Goal: Task Accomplishment & Management: Manage account settings

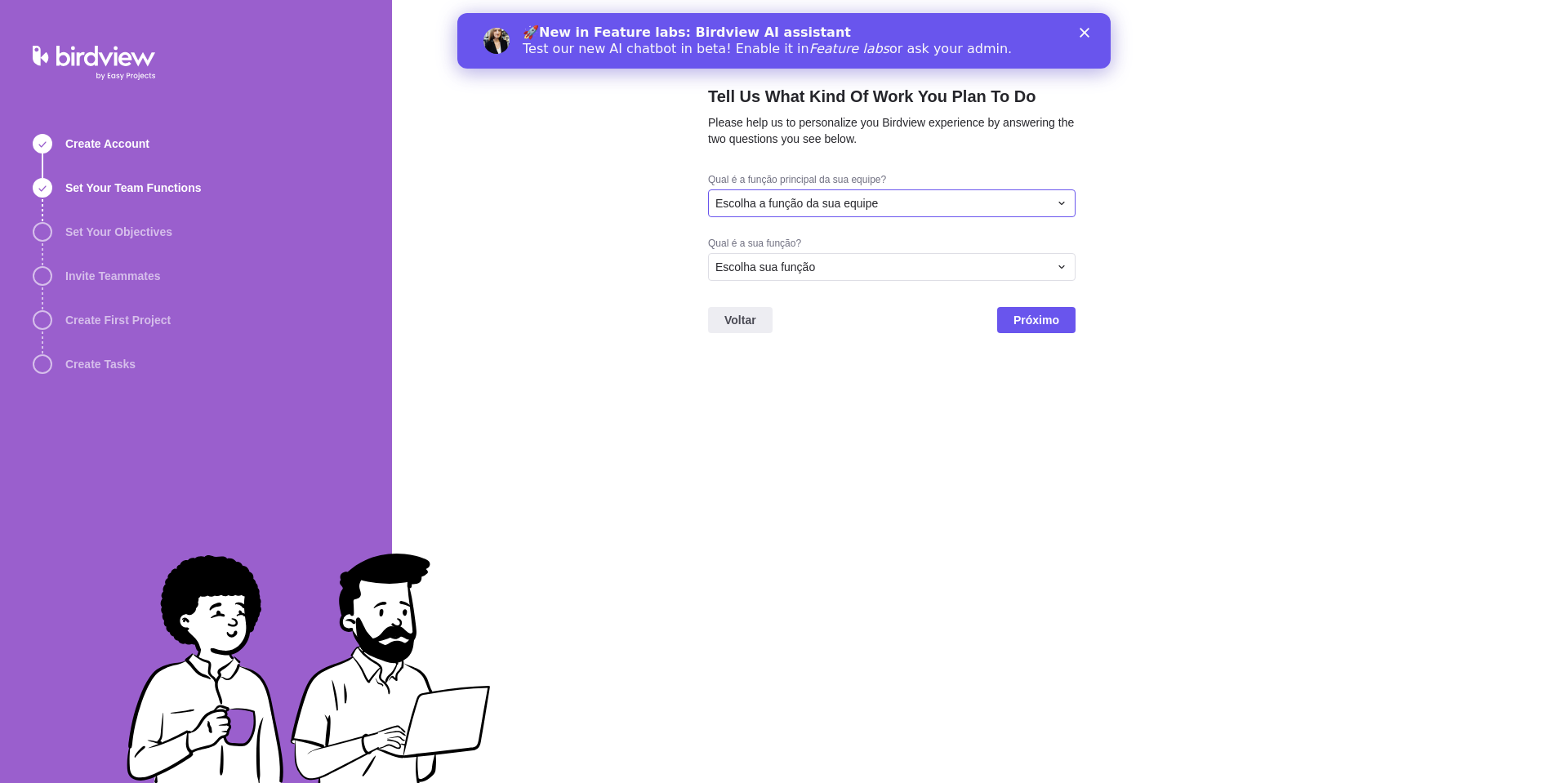
click at [912, 217] on div "Escolha a função da sua equipe" at bounding box center [892, 203] width 368 height 28
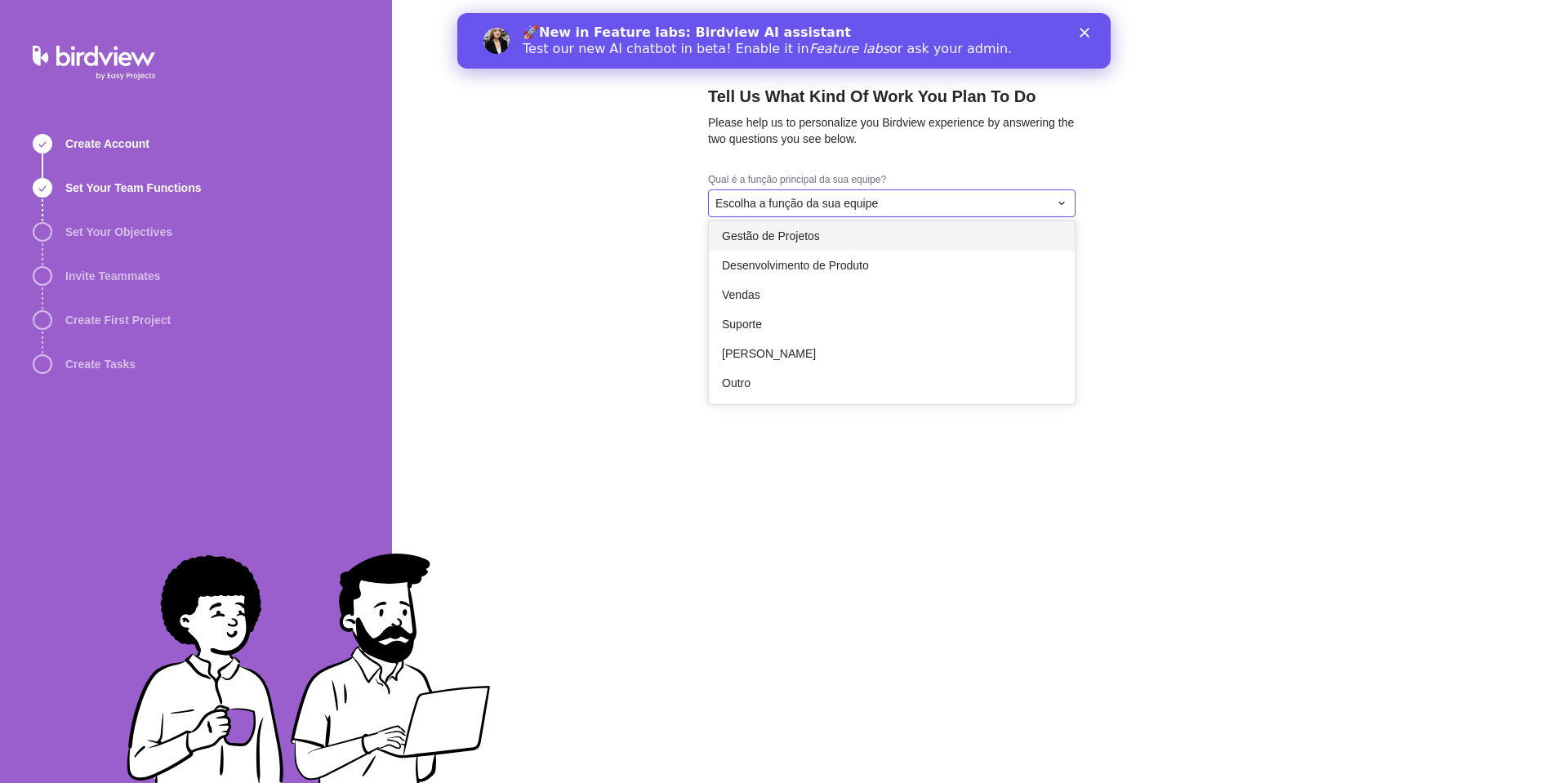
click at [898, 239] on div "Gestão de Projetos" at bounding box center [891, 236] width 366 height 29
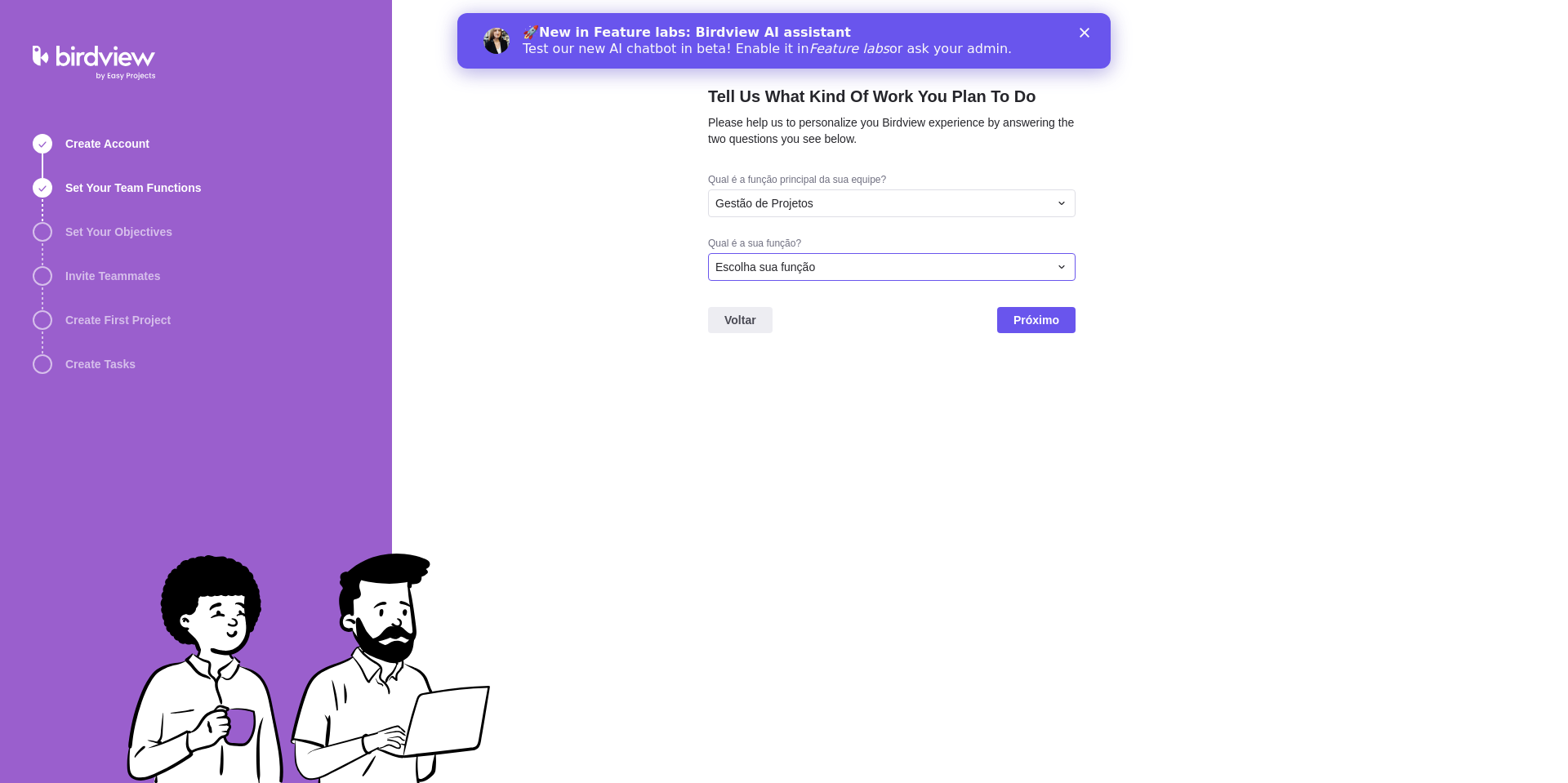
click at [933, 259] on div "Escolha sua função" at bounding box center [882, 266] width 333 height 16
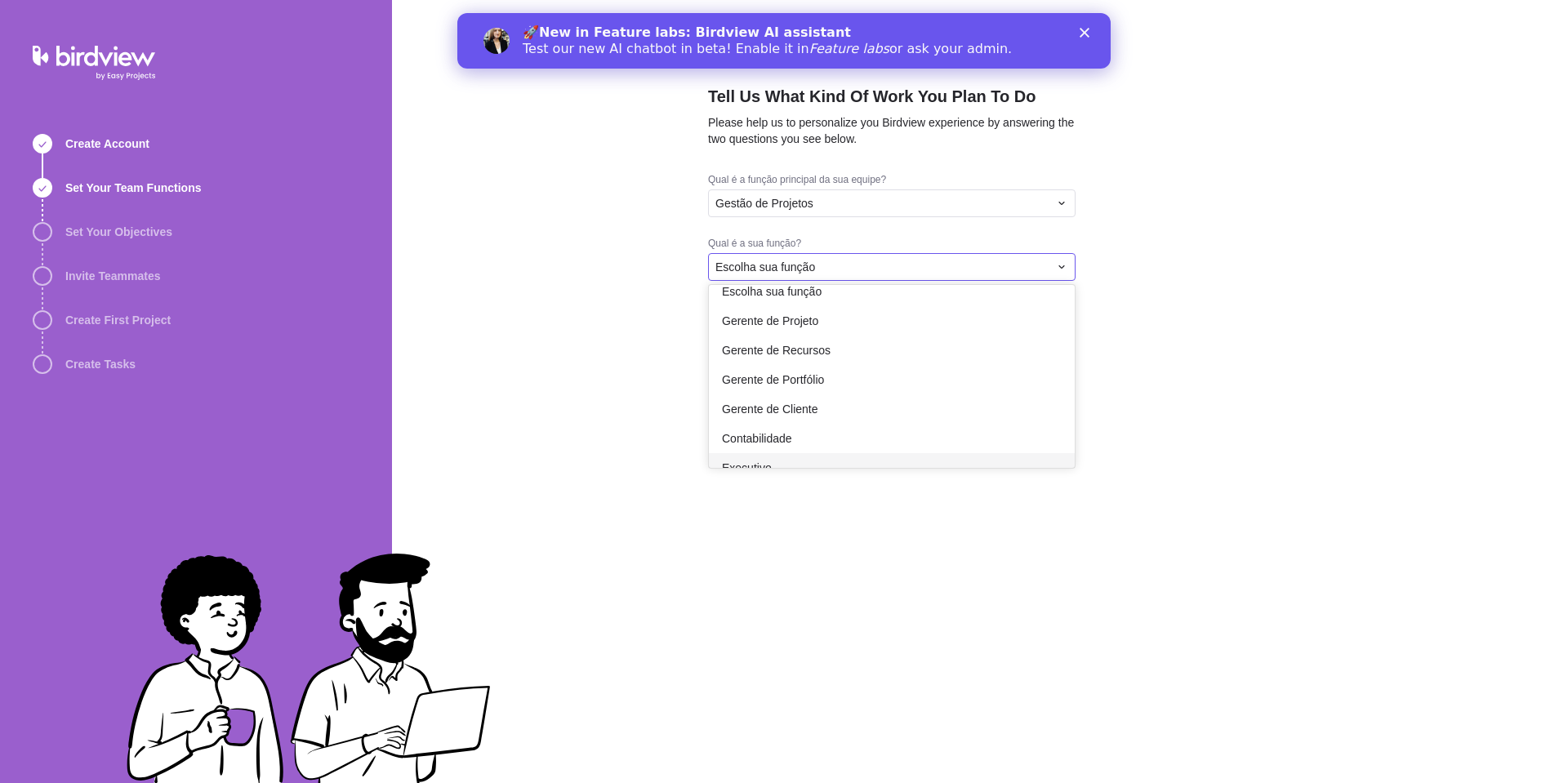
scroll to position [0, 0]
click at [944, 338] on div "Gerente de Projeto" at bounding box center [891, 336] width 366 height 29
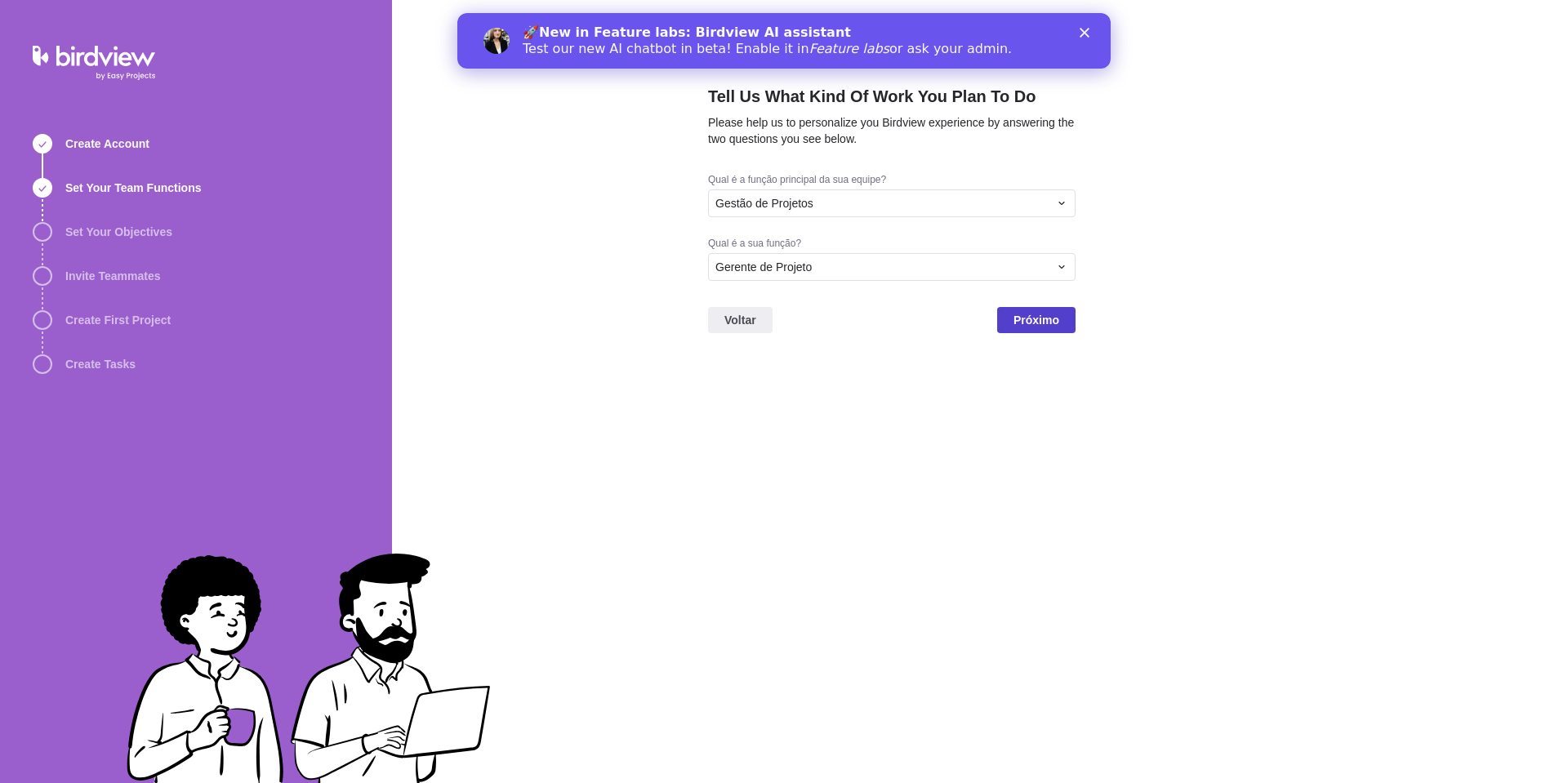
click at [1046, 312] on span "Próximo" at bounding box center [1036, 320] width 45 height 19
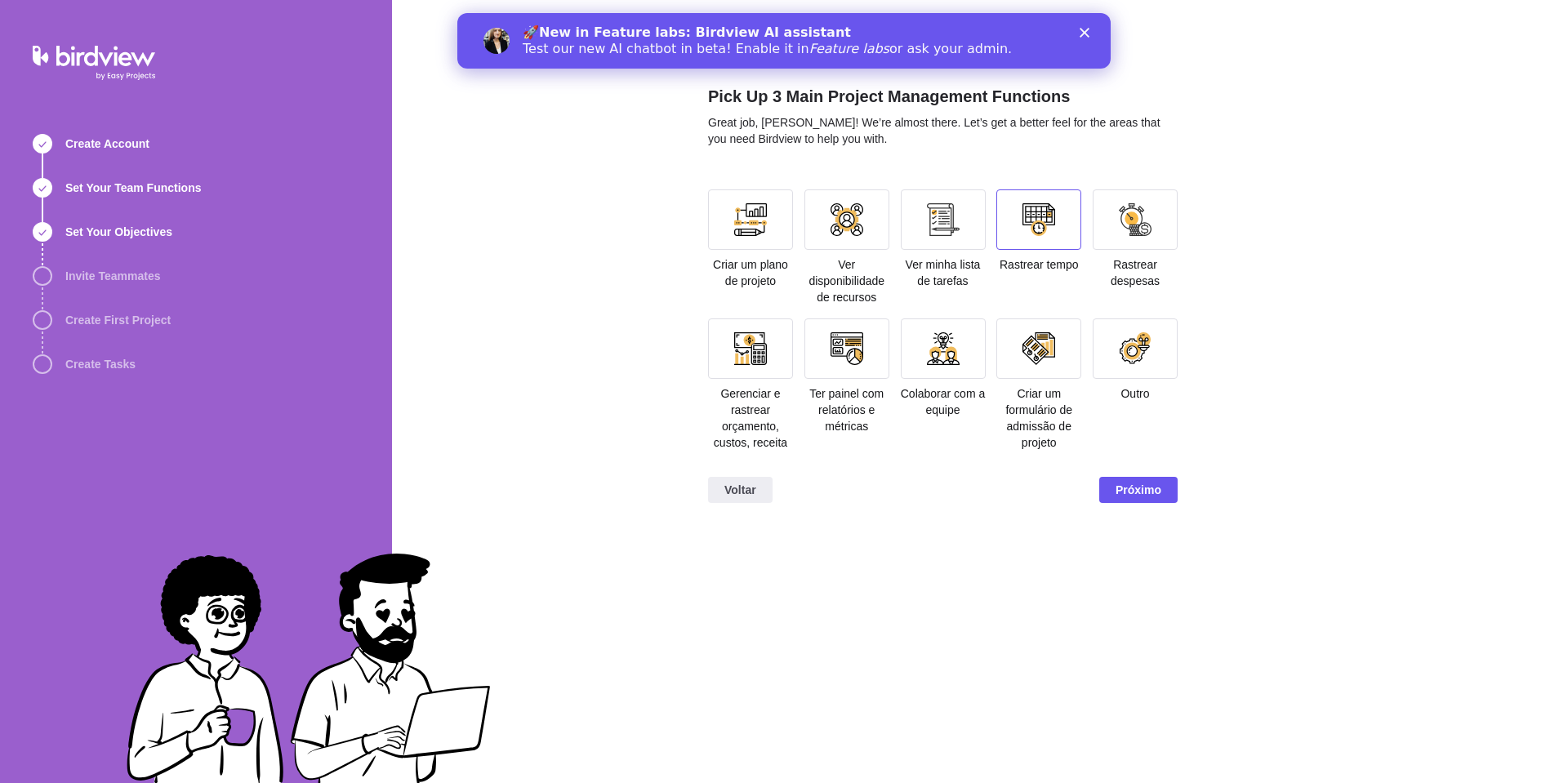
click at [1042, 196] on div at bounding box center [1039, 220] width 85 height 60
click at [765, 202] on div at bounding box center [751, 220] width 85 height 60
click at [790, 350] on div at bounding box center [751, 348] width 85 height 60
click at [1143, 495] on span "Próximo" at bounding box center [1138, 490] width 45 height 19
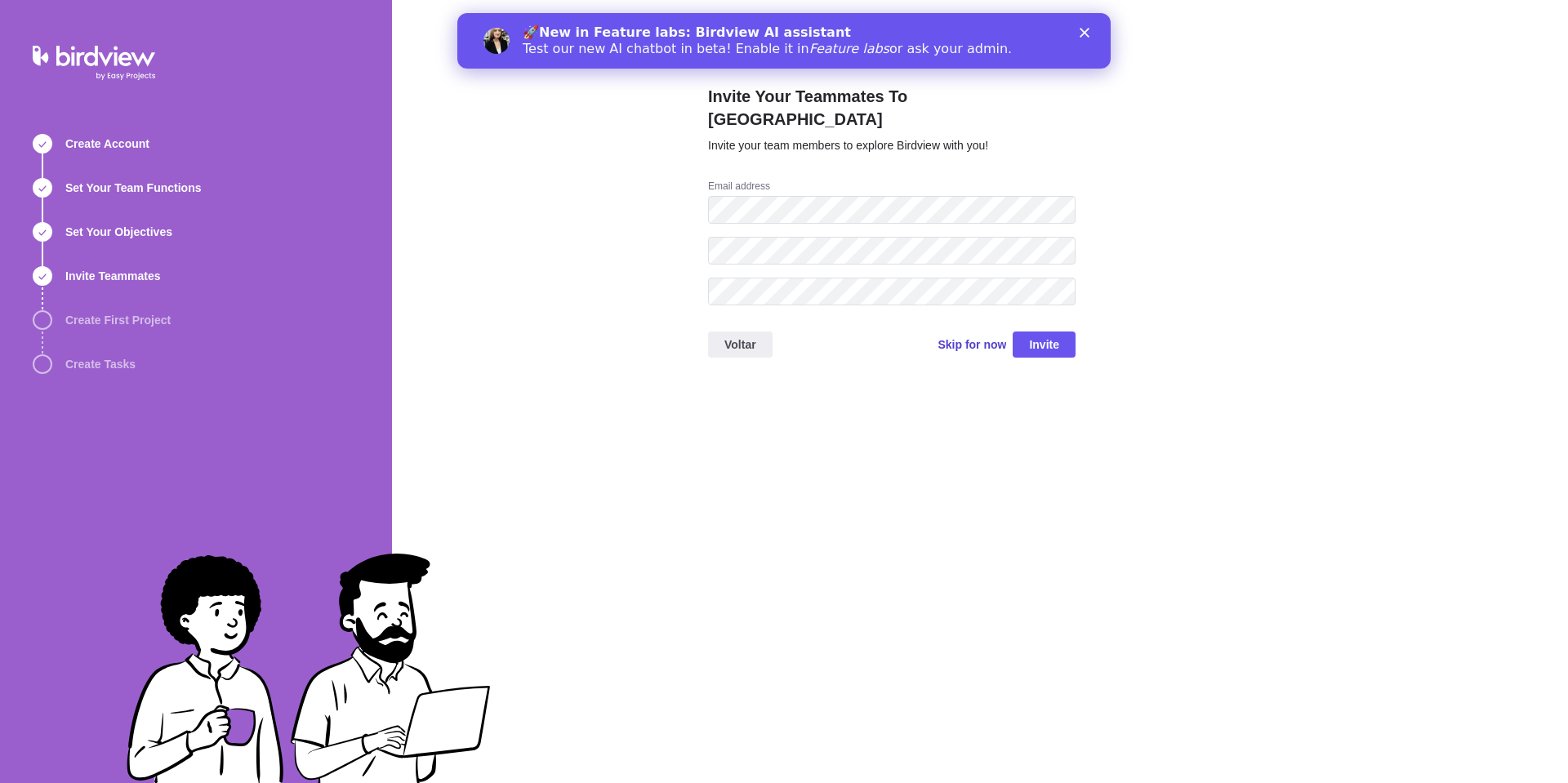
click at [996, 337] on span "Skip for now" at bounding box center [972, 345] width 69 height 16
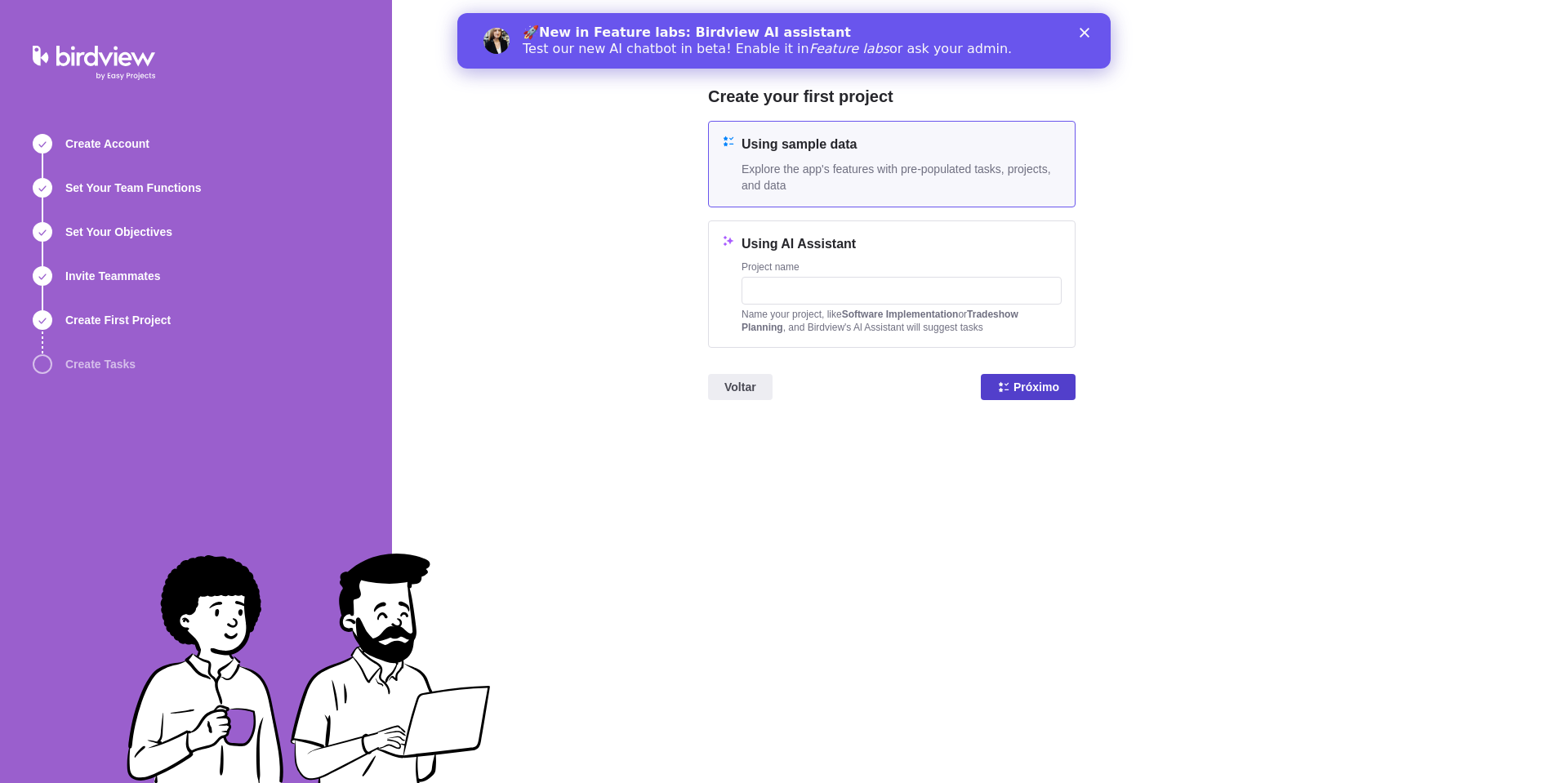
click at [1018, 389] on span "Próximo" at bounding box center [1036, 387] width 45 height 19
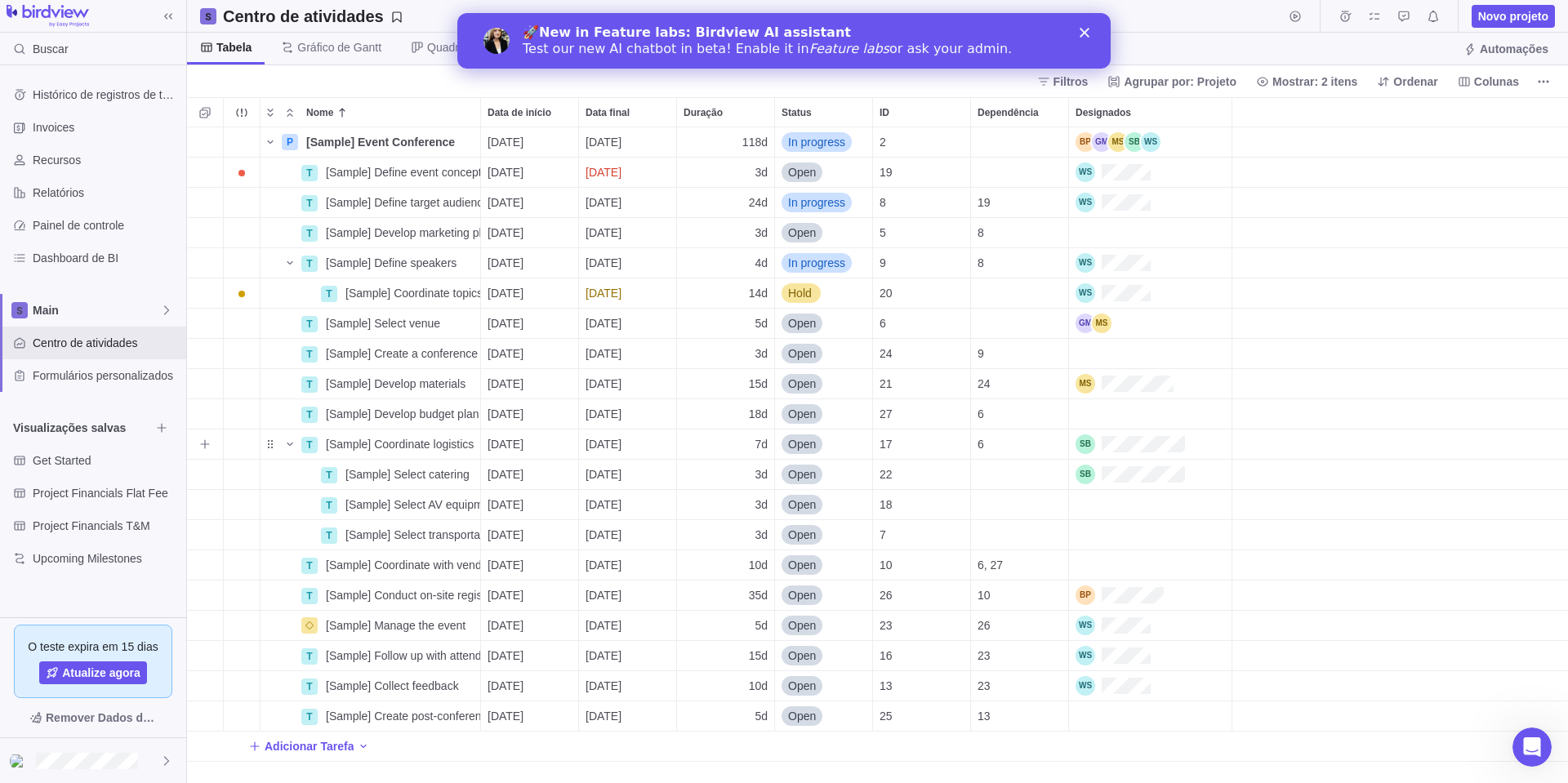
scroll to position [644, 1369]
click at [160, 752] on div at bounding box center [93, 761] width 186 height 45
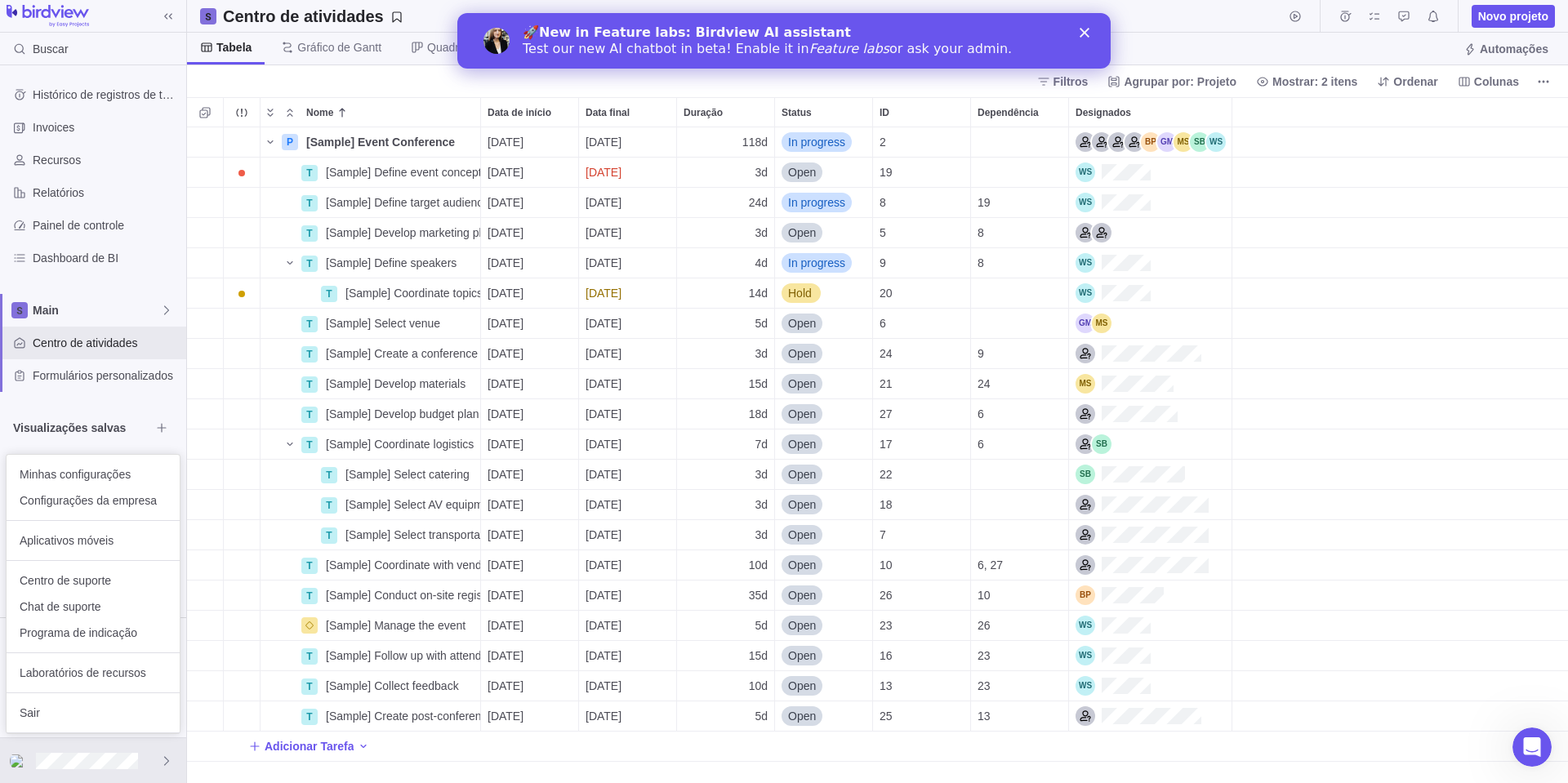
click at [1079, 33] on div "🚀 New in Feature labs: Birdview AI assistant Test our new AI chatbot in beta! E…" at bounding box center [783, 41] width 653 height 43
click at [1086, 32] on polygon "Close" at bounding box center [1084, 33] width 10 height 10
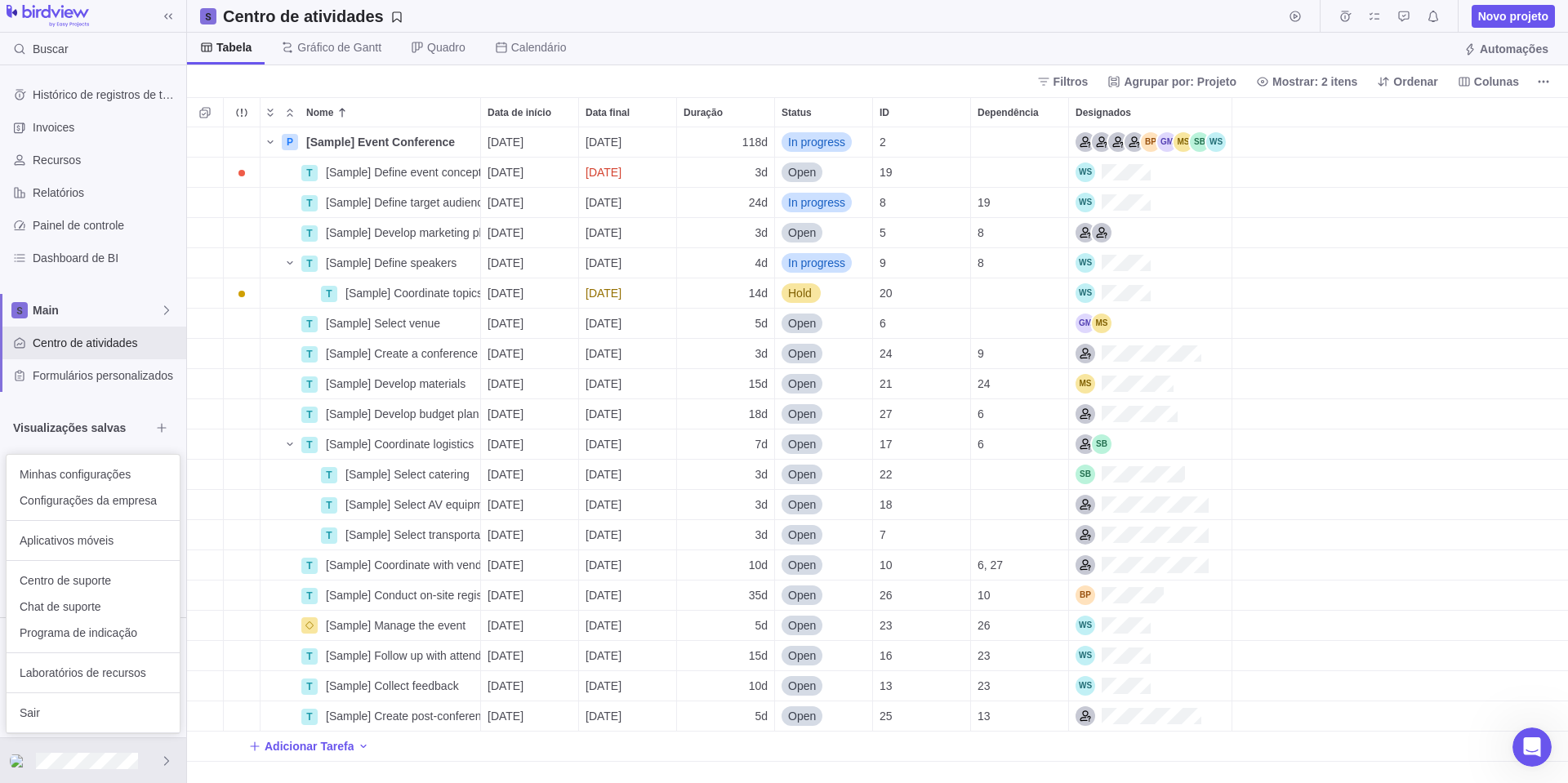
click at [76, 15] on body "Buscar Histórico de registros de tempo Invoices Recursos Relatórios Painel de c…" at bounding box center [784, 391] width 1568 height 783
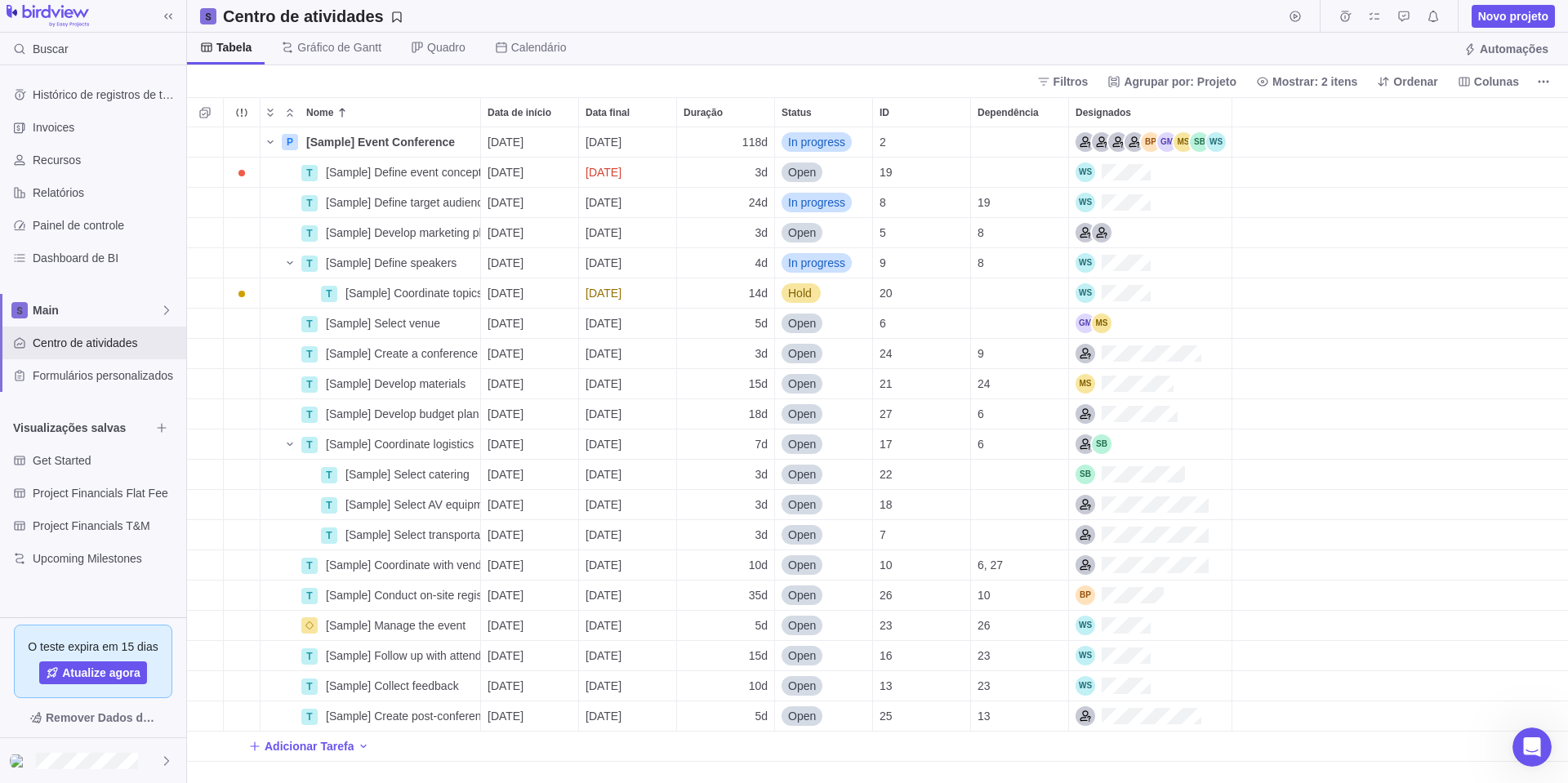
click at [180, 16] on div at bounding box center [93, 16] width 186 height 23
click at [178, 16] on span at bounding box center [168, 16] width 23 height 23
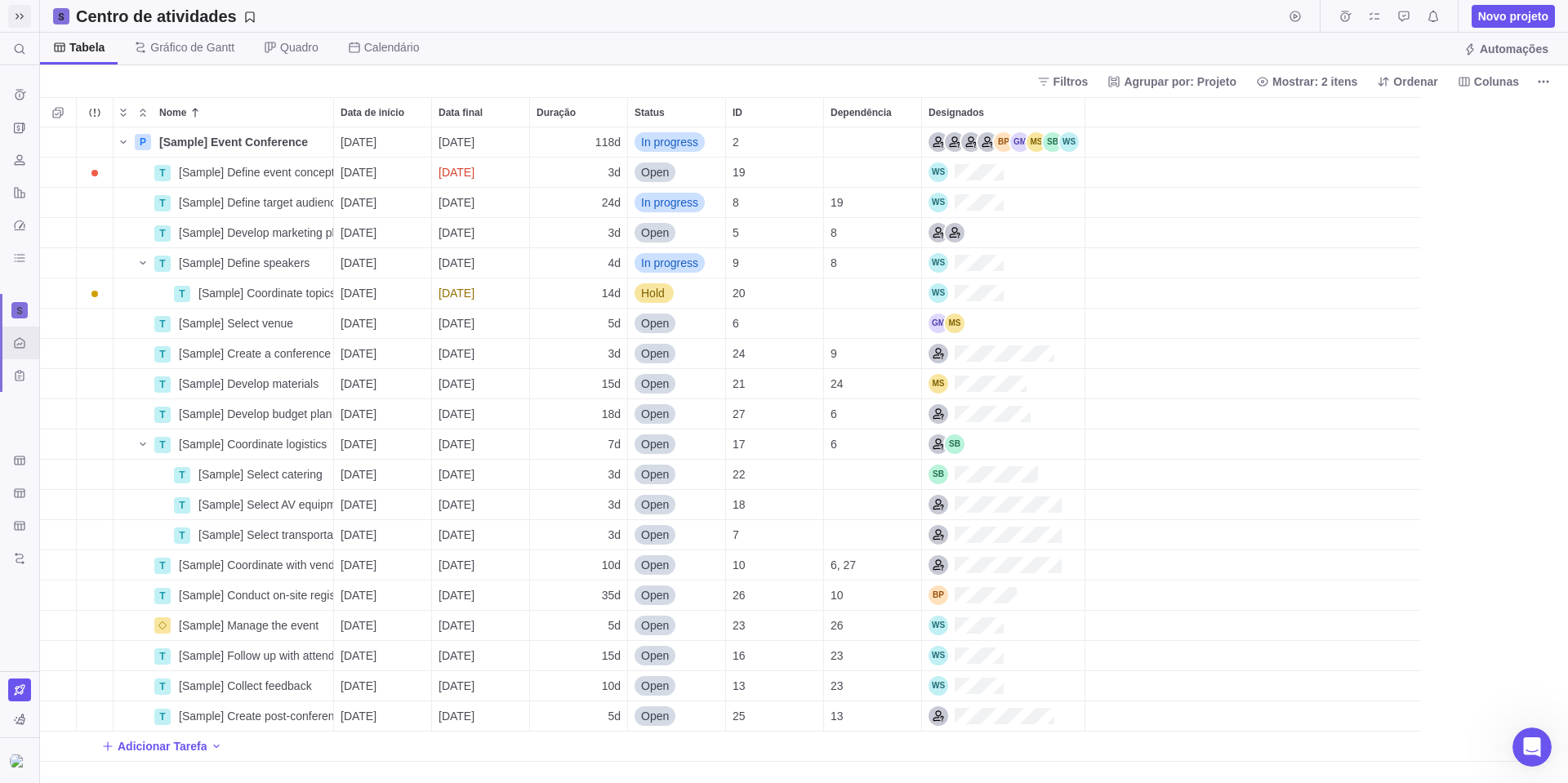
scroll to position [644, 1516]
click at [18, 19] on icon at bounding box center [18, 15] width 13 height 13
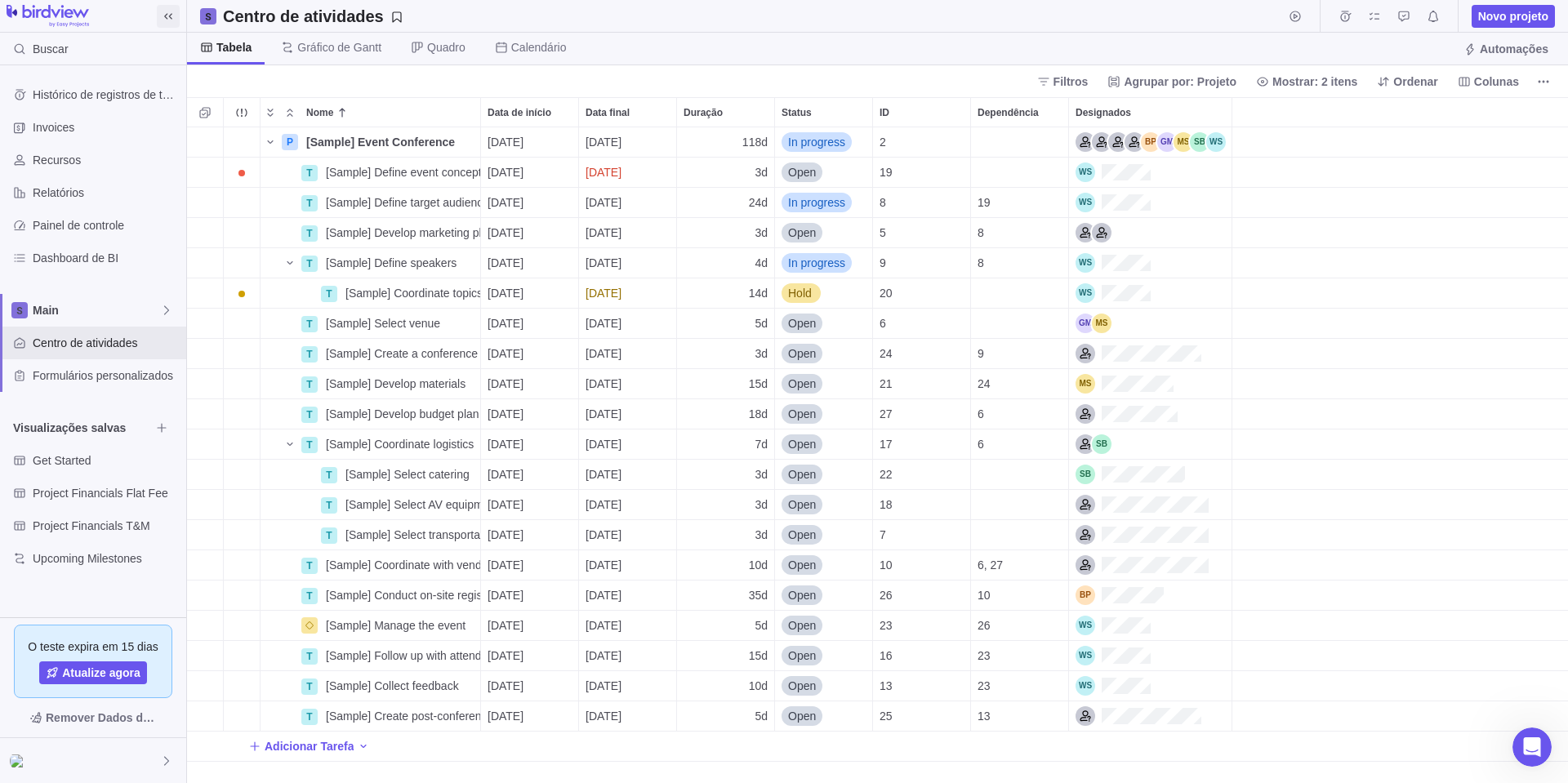
scroll to position [644, 1369]
click at [150, 304] on span "Main" at bounding box center [97, 310] width 128 height 16
click at [154, 760] on div at bounding box center [93, 761] width 186 height 45
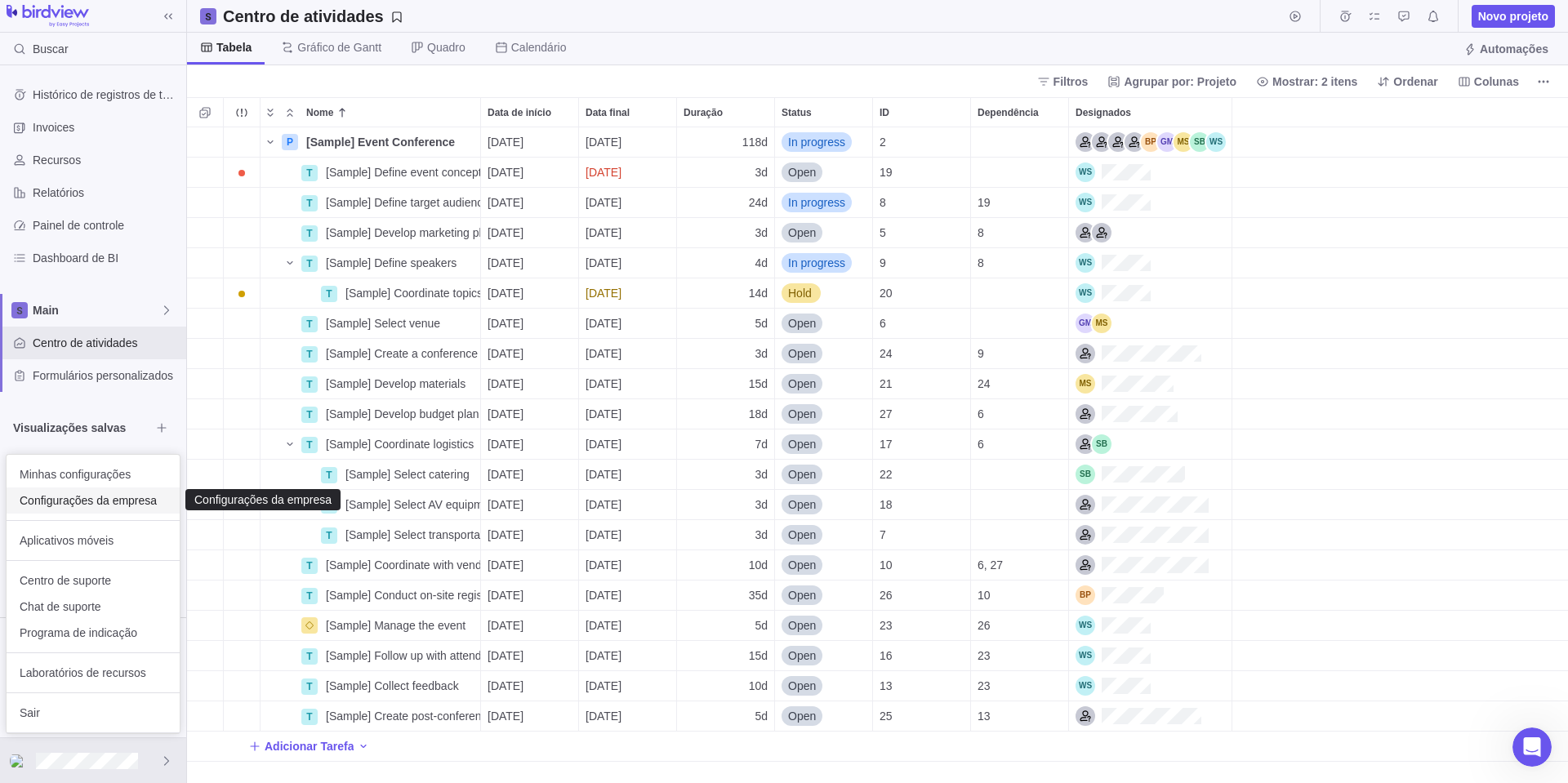
click at [88, 497] on span "Configurações da empresa" at bounding box center [93, 500] width 147 height 16
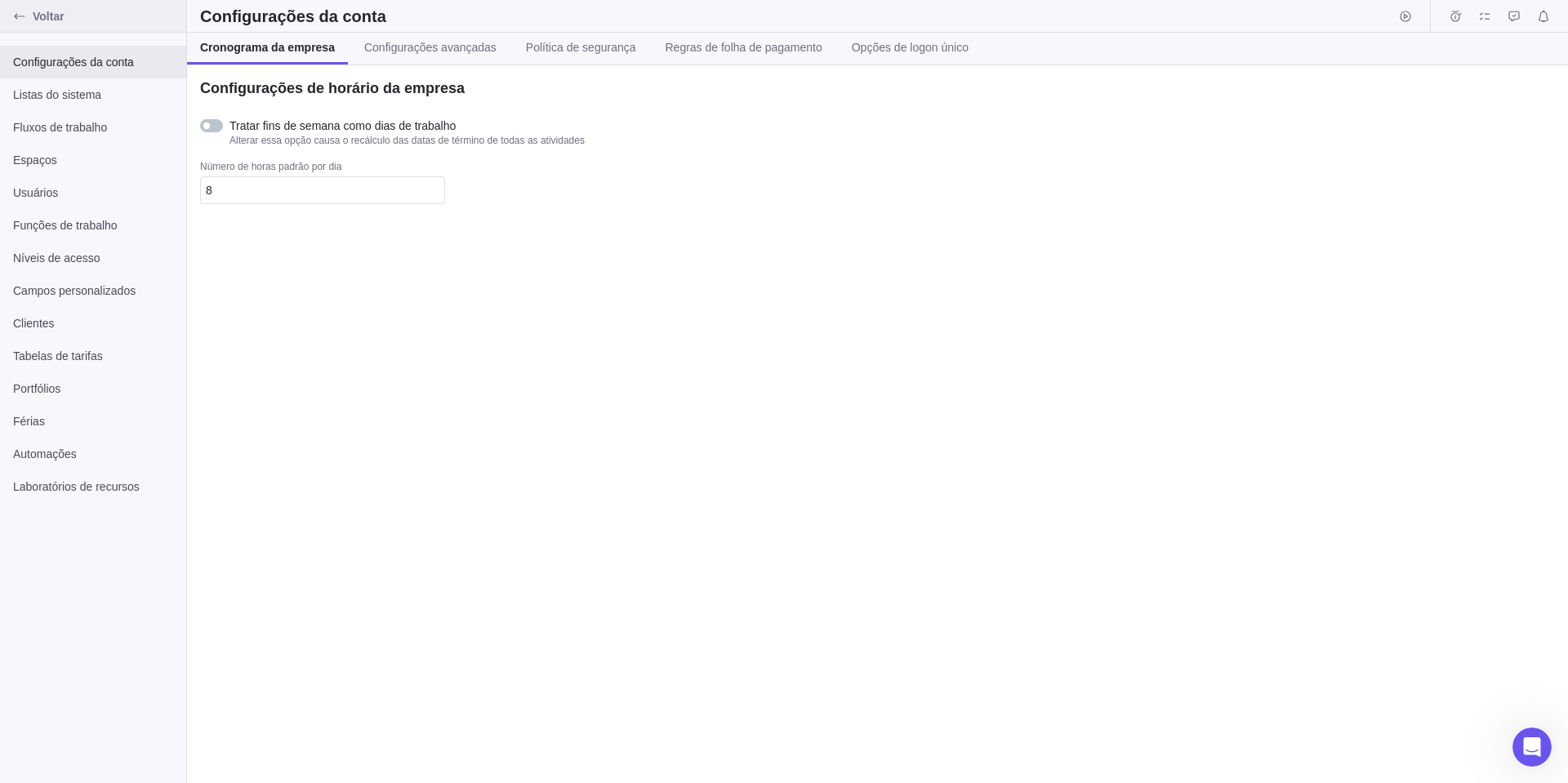
click at [58, 15] on span "Voltar" at bounding box center [106, 15] width 147 height 16
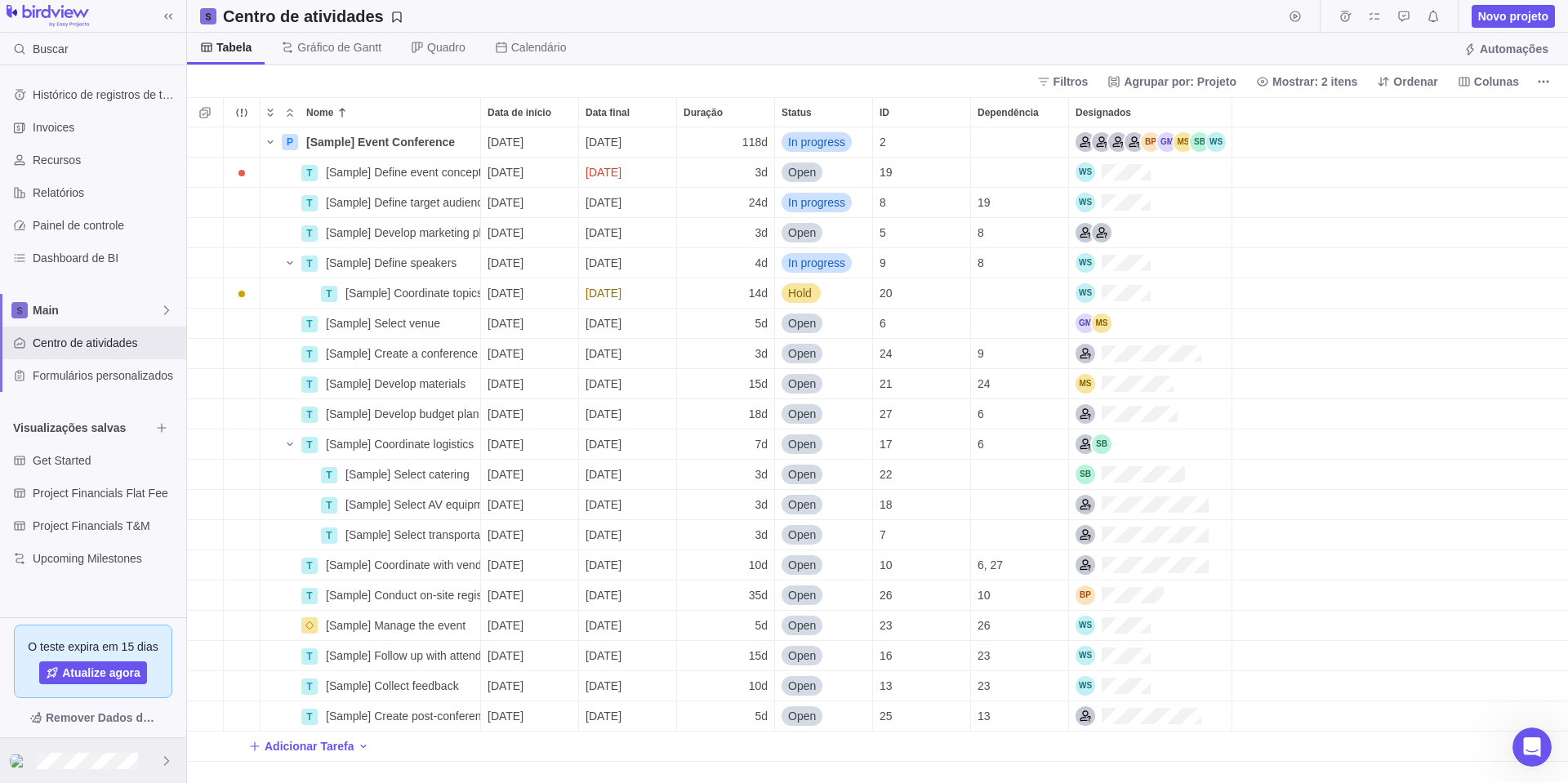
scroll to position [644, 1369]
click at [107, 772] on div at bounding box center [93, 761] width 186 height 45
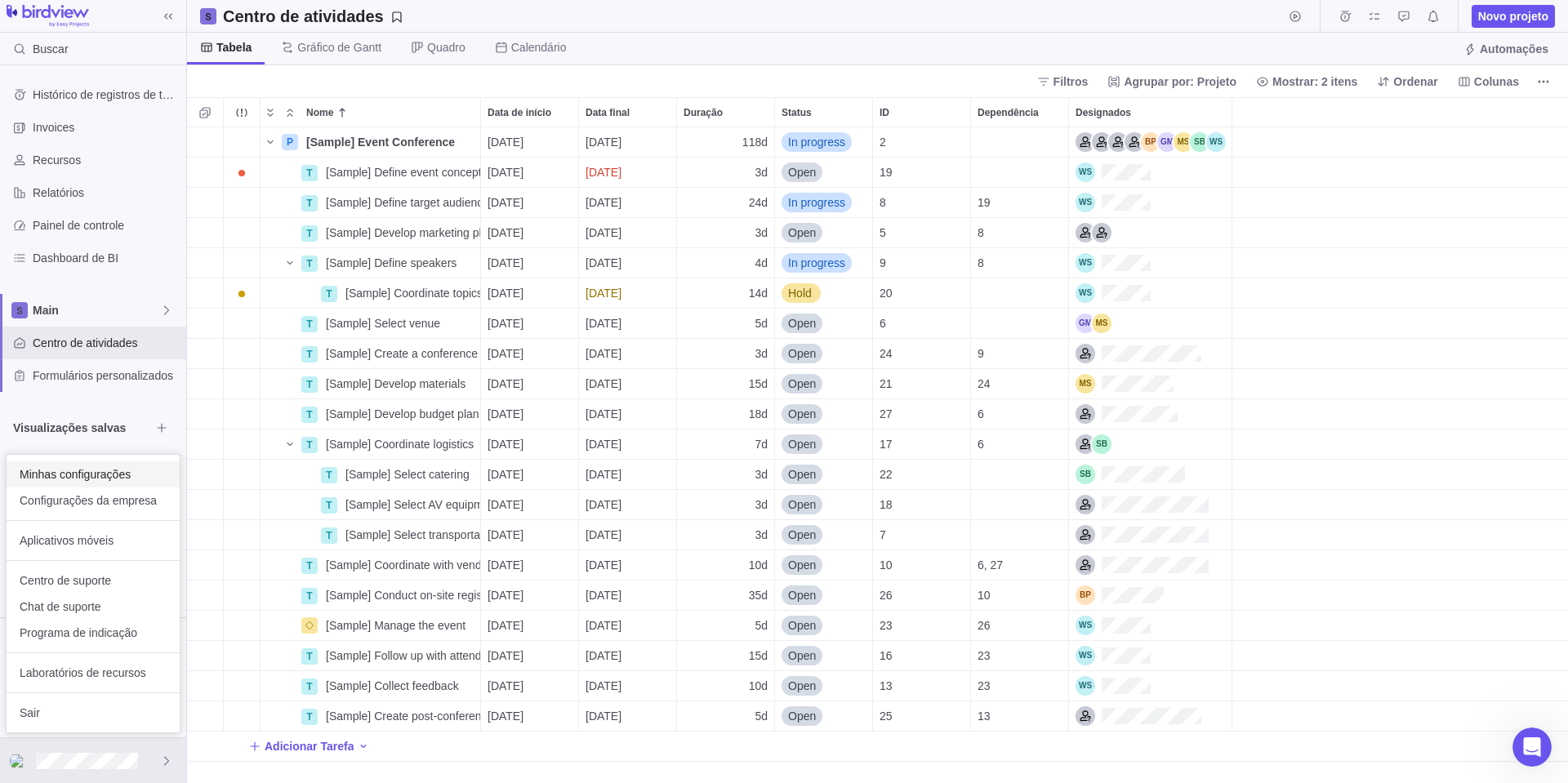
click at [121, 476] on span "Minhas configurações" at bounding box center [93, 474] width 147 height 16
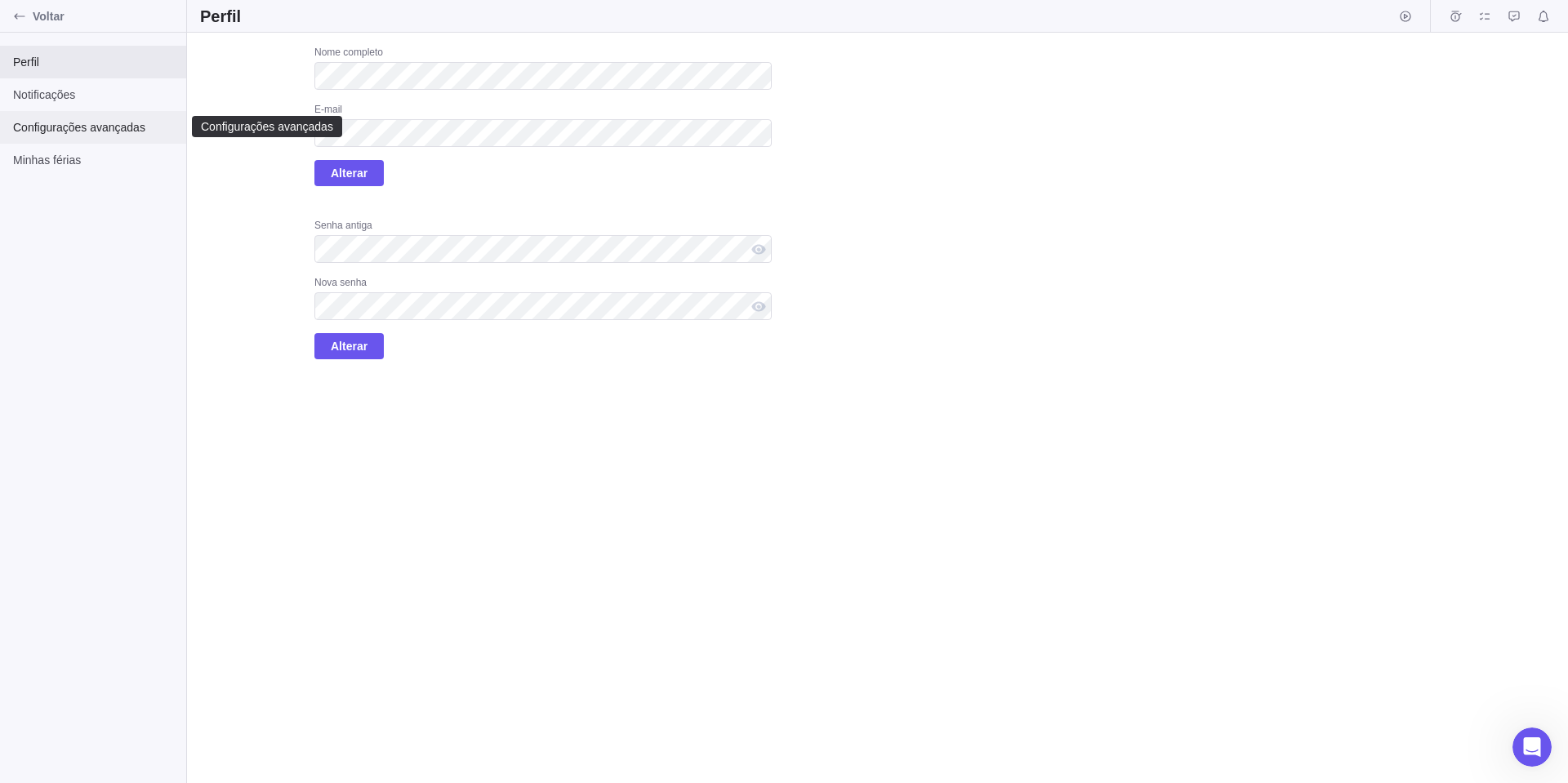
click at [117, 128] on span "Configurações avançadas" at bounding box center [92, 127] width 160 height 16
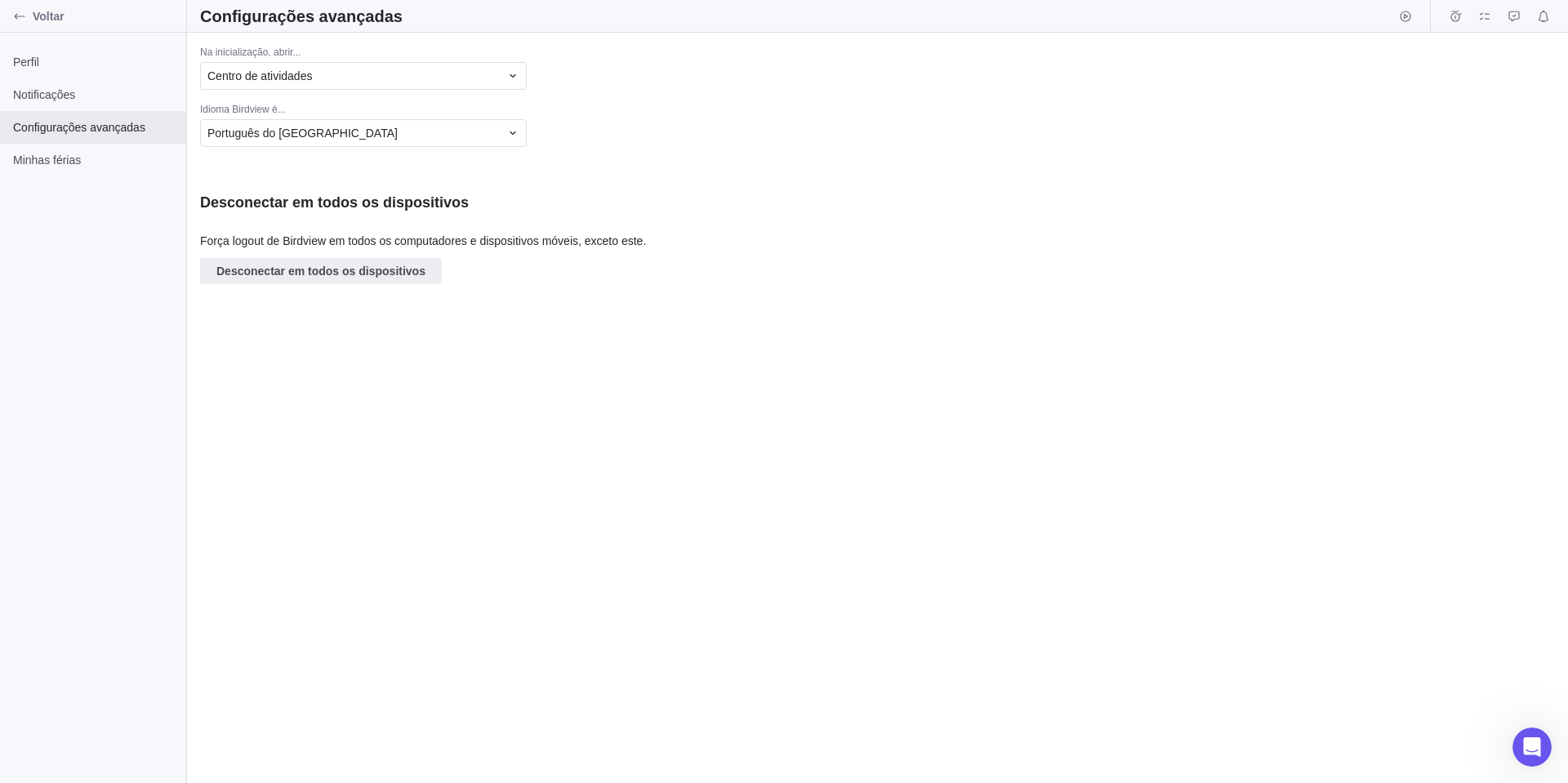
click at [248, 115] on div "Idioma Birdview é..." at bounding box center [486, 110] width 572 height 16
click at [257, 128] on span "Português do Brasil" at bounding box center [302, 133] width 191 height 16
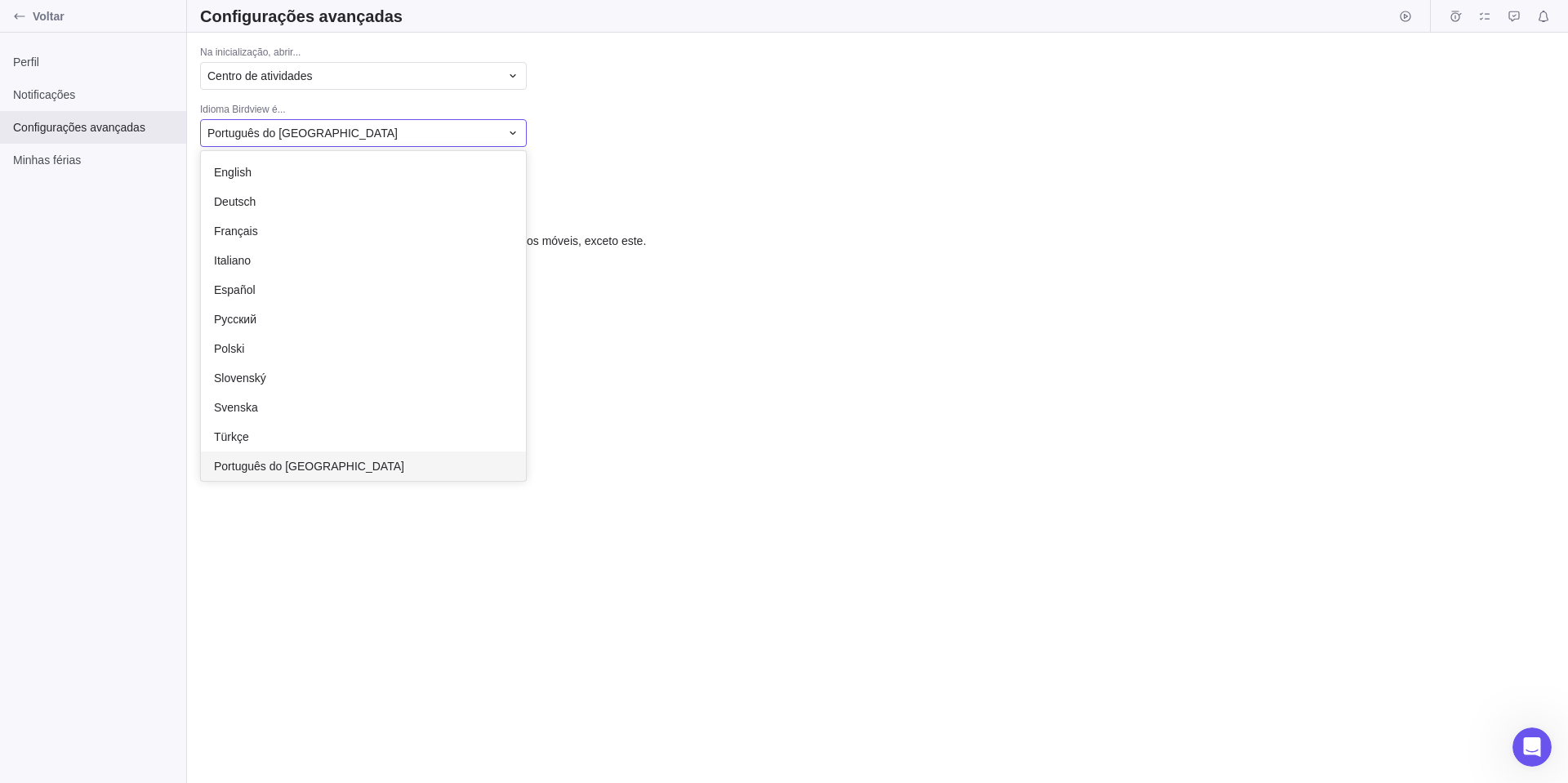
scroll to position [317, 313]
click at [262, 165] on div "English" at bounding box center [364, 172] width 325 height 29
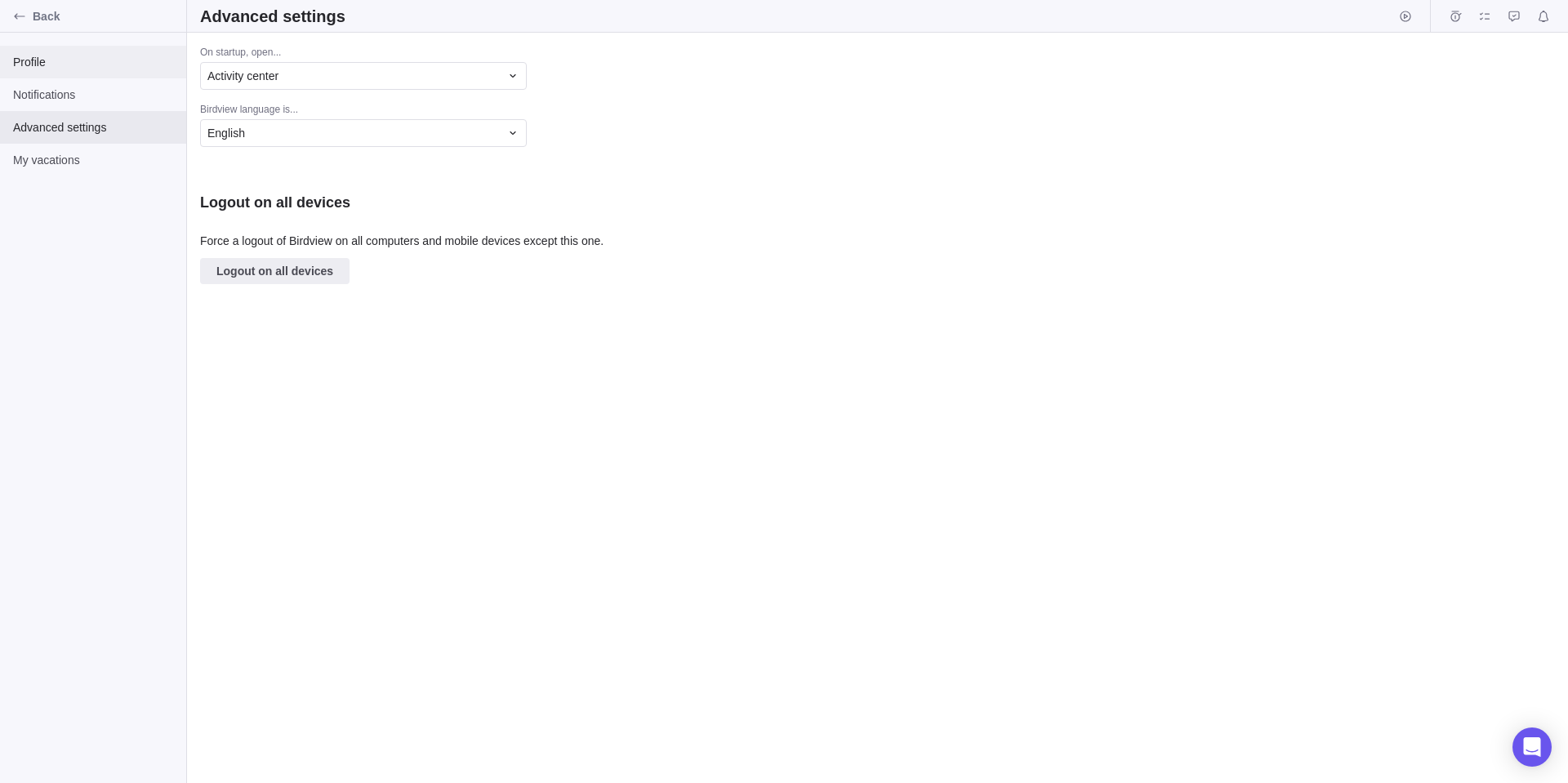
click at [43, 52] on div "Profile" at bounding box center [93, 62] width 186 height 33
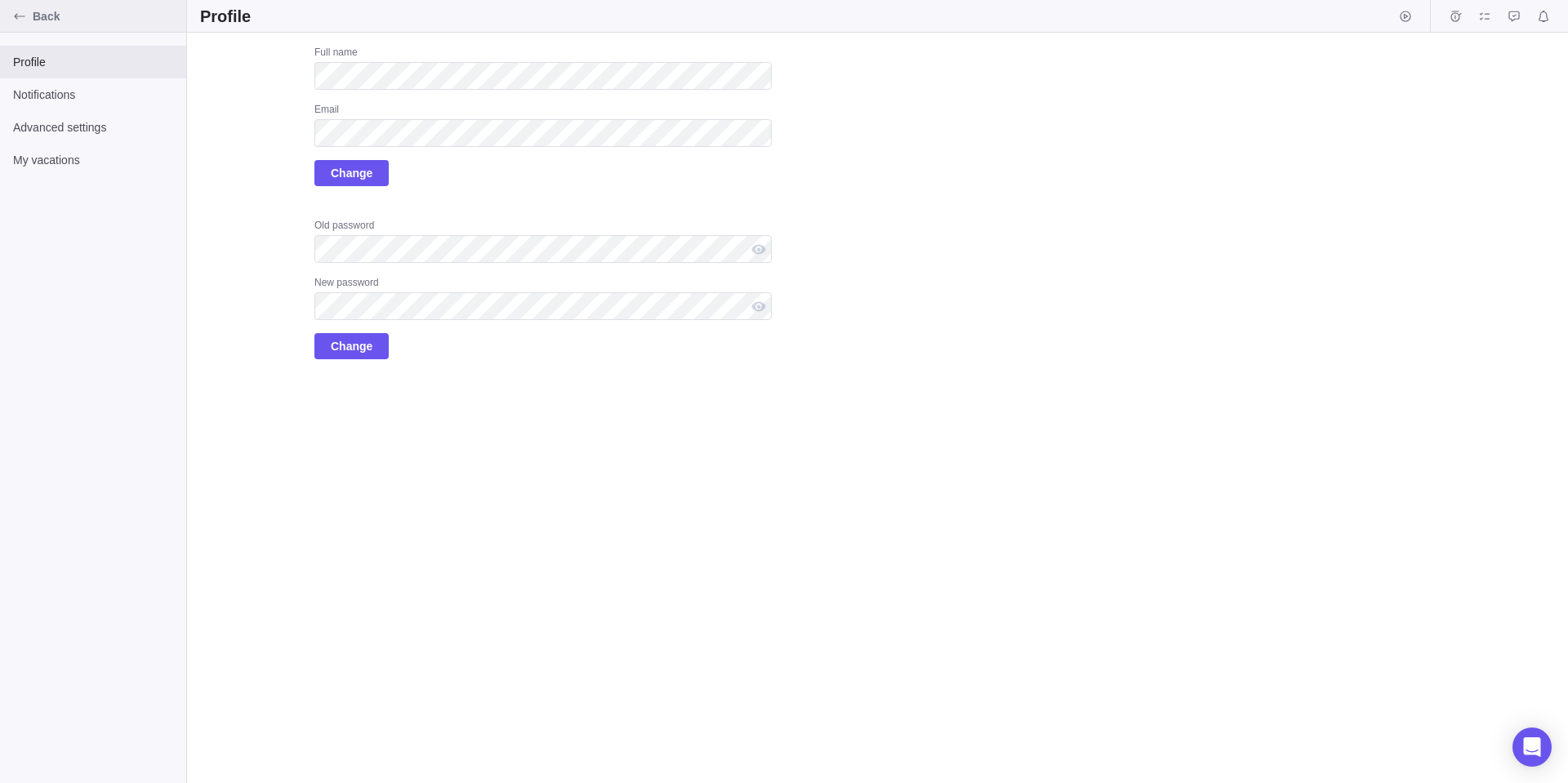
click at [47, 8] on div "Back" at bounding box center [93, 16] width 186 height 33
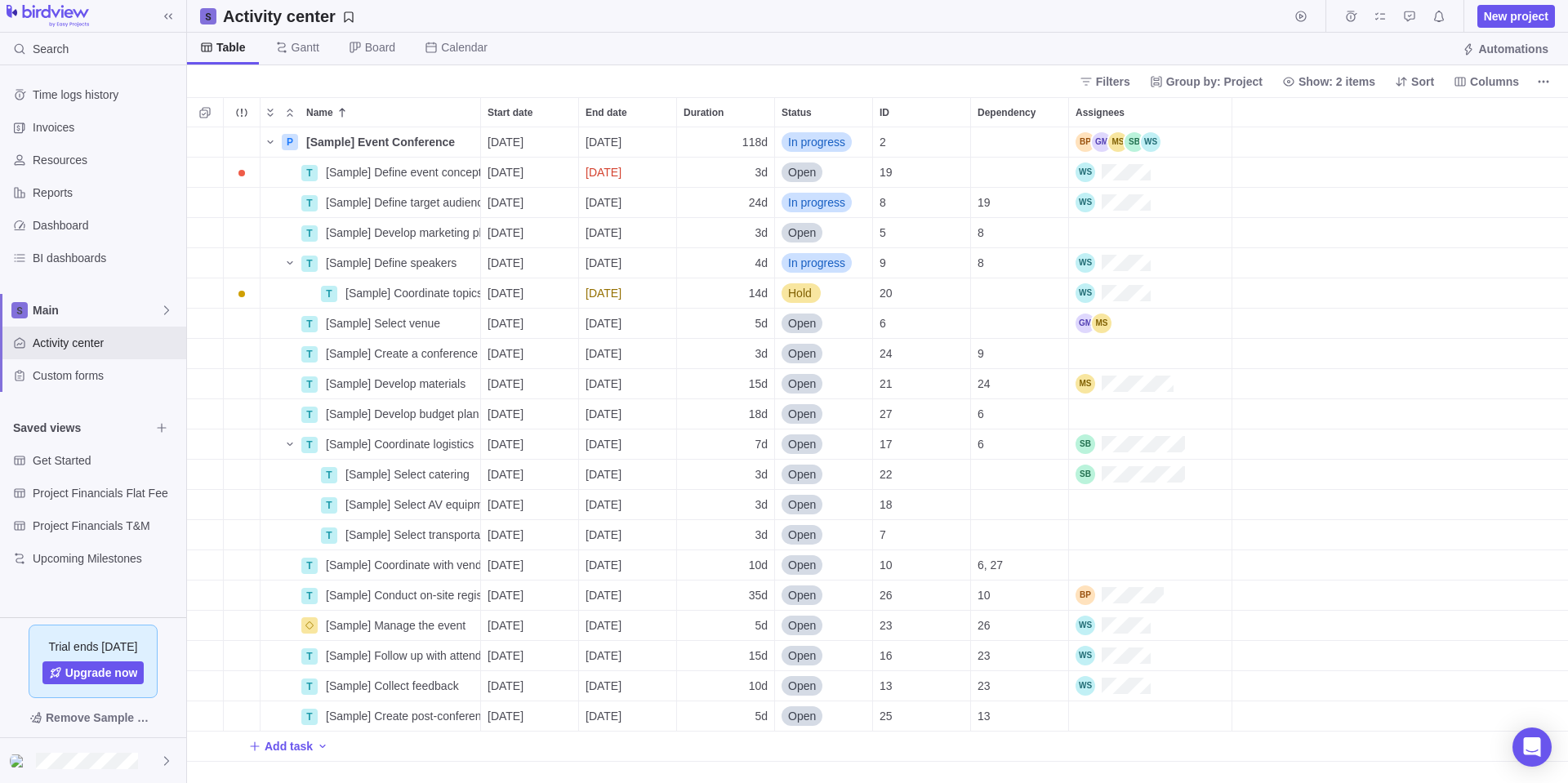
scroll to position [13, 13]
click at [123, 95] on span "Time logs history" at bounding box center [106, 94] width 147 height 16
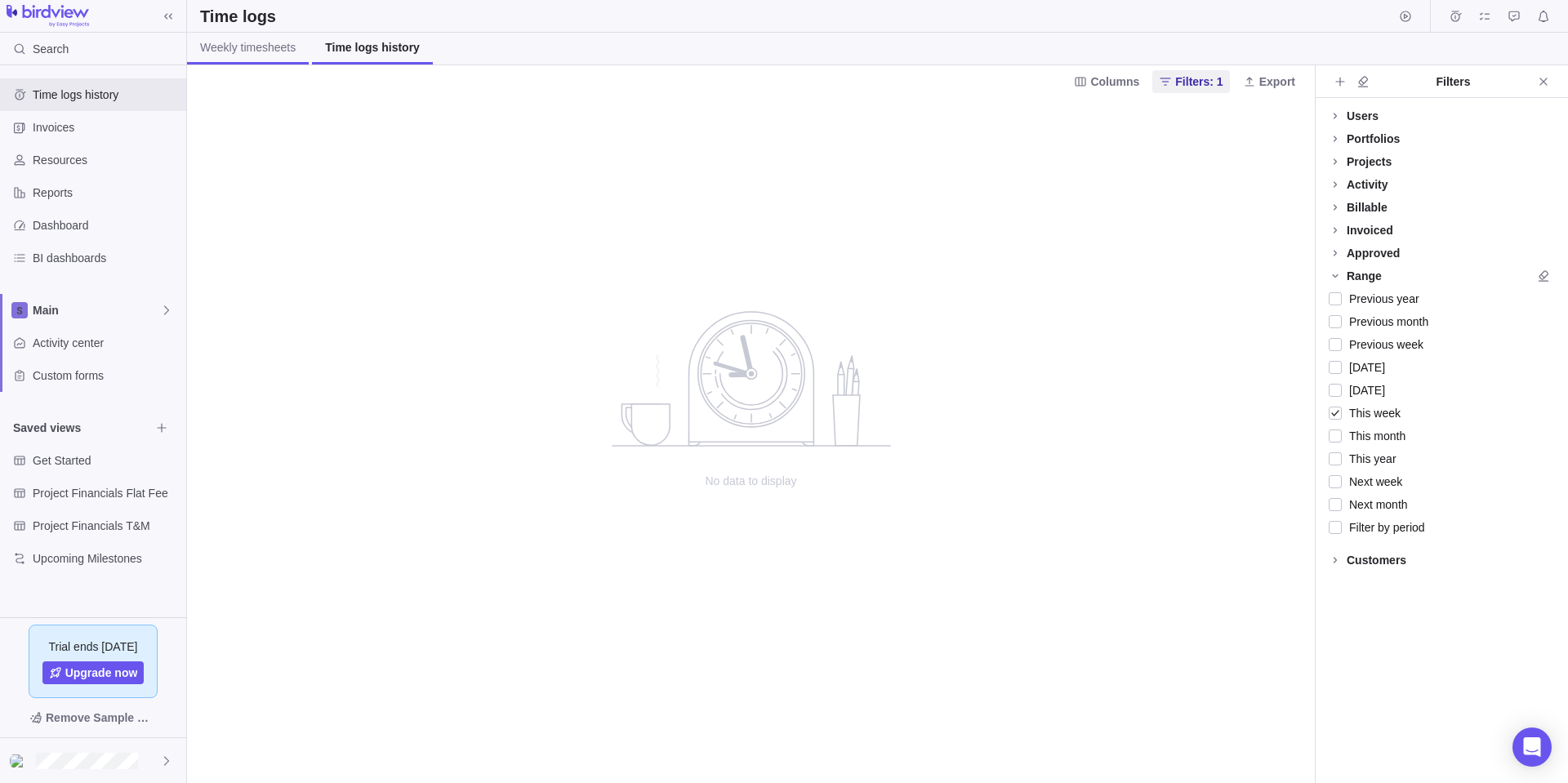
click at [304, 45] on link "Weekly timesheets" at bounding box center [248, 48] width 122 height 32
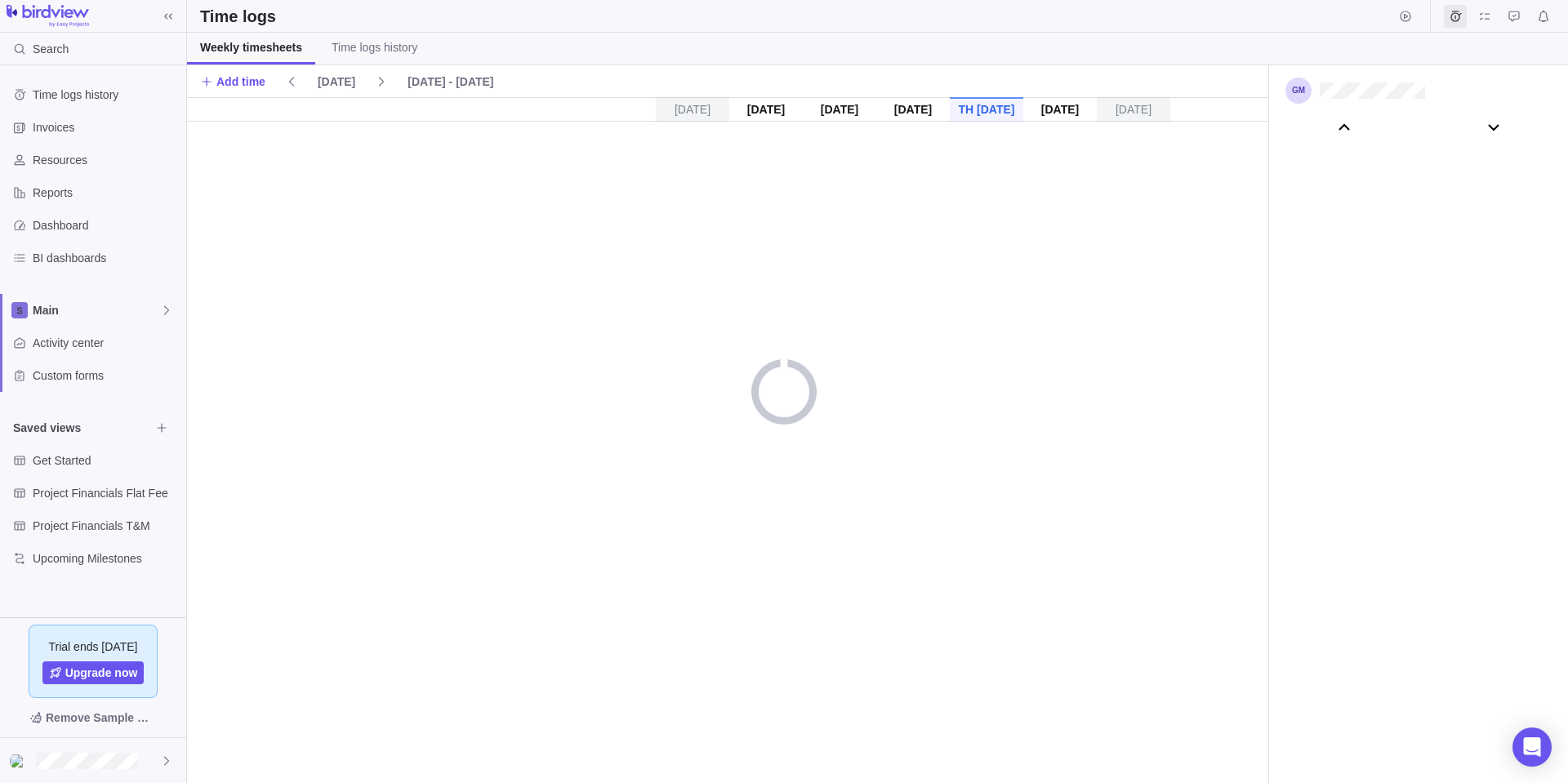
scroll to position [91209, 0]
